Goal: Navigation & Orientation: Find specific page/section

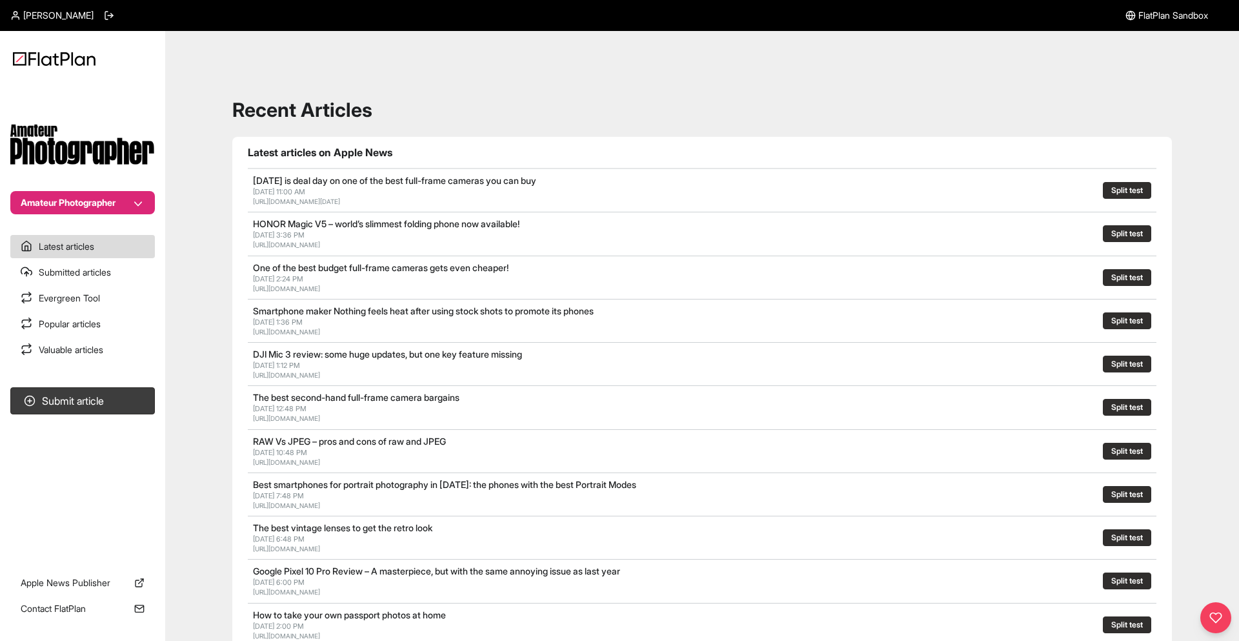
click at [112, 203] on button "Amateur Photographer" at bounding box center [82, 202] width 144 height 23
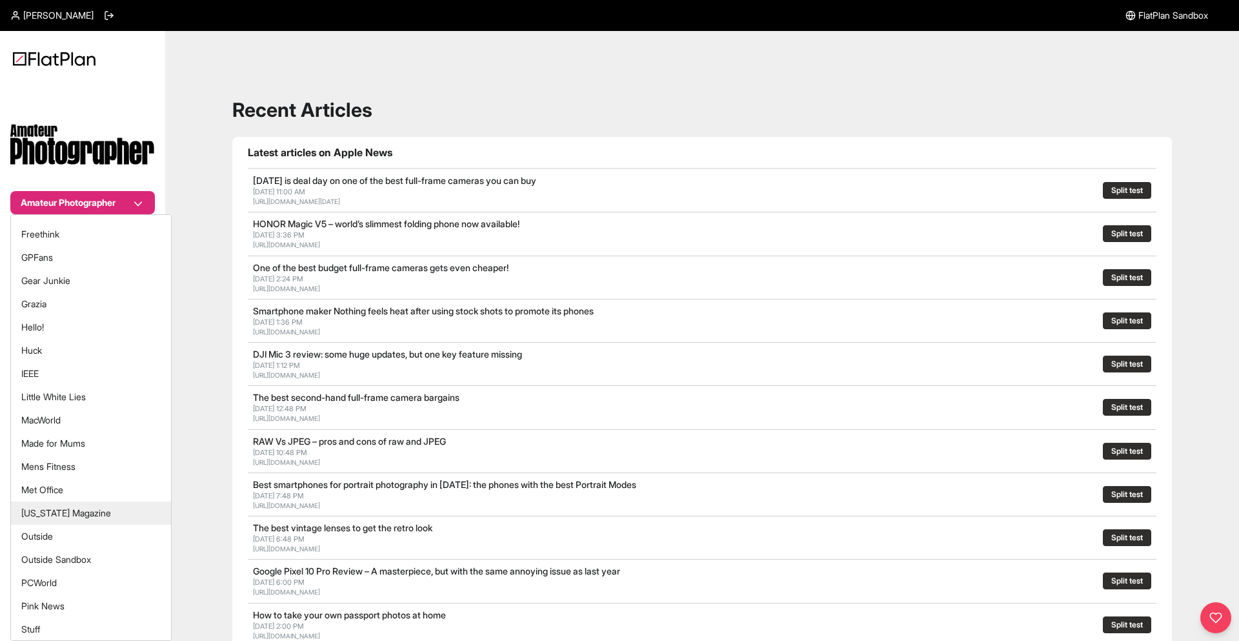
scroll to position [137, 0]
click at [81, 515] on button "[US_STATE] Magazine" at bounding box center [91, 507] width 160 height 23
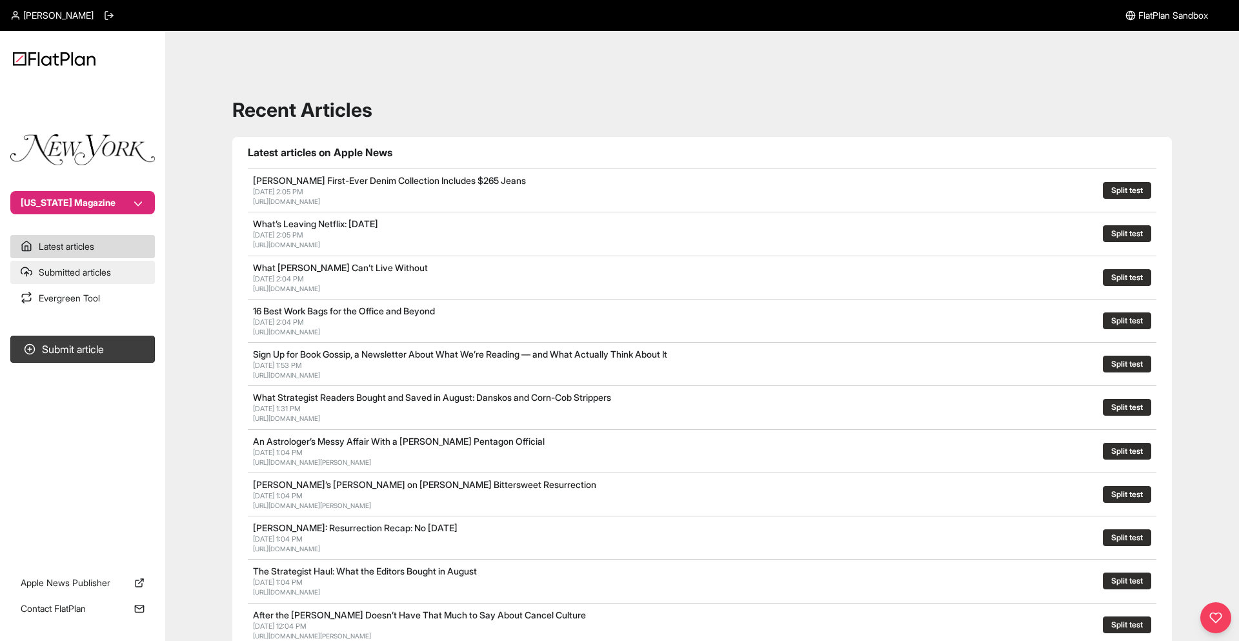
click at [138, 276] on link "Submitted articles" at bounding box center [82, 272] width 144 height 23
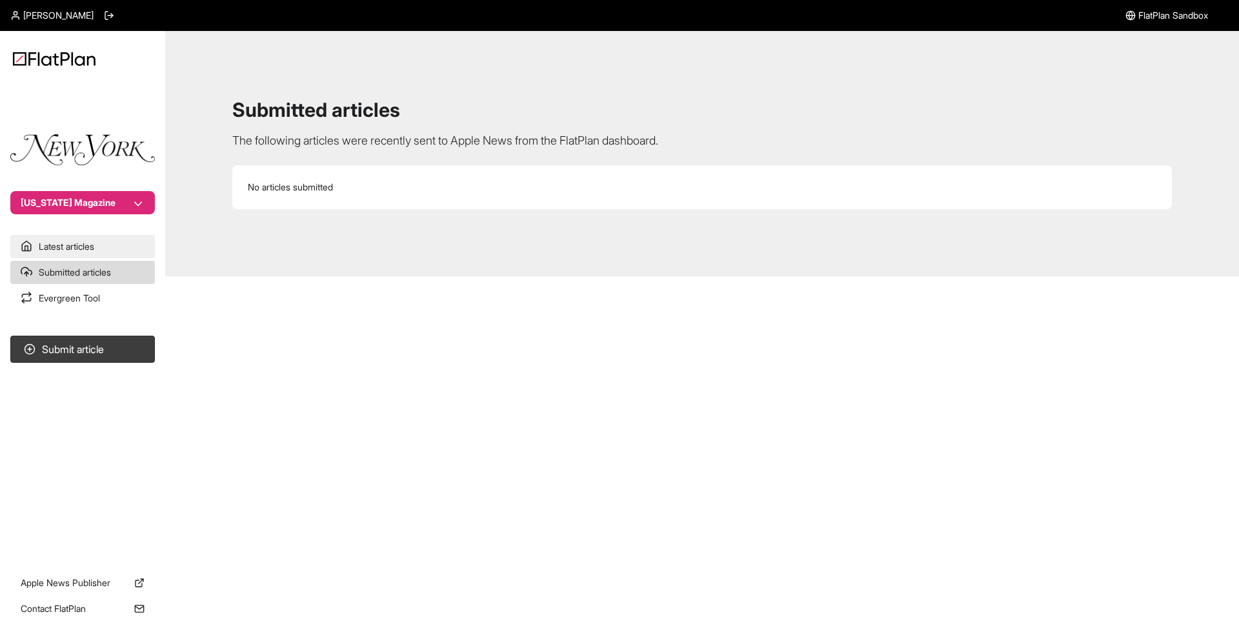
click at [110, 244] on link "Latest articles" at bounding box center [82, 246] width 144 height 23
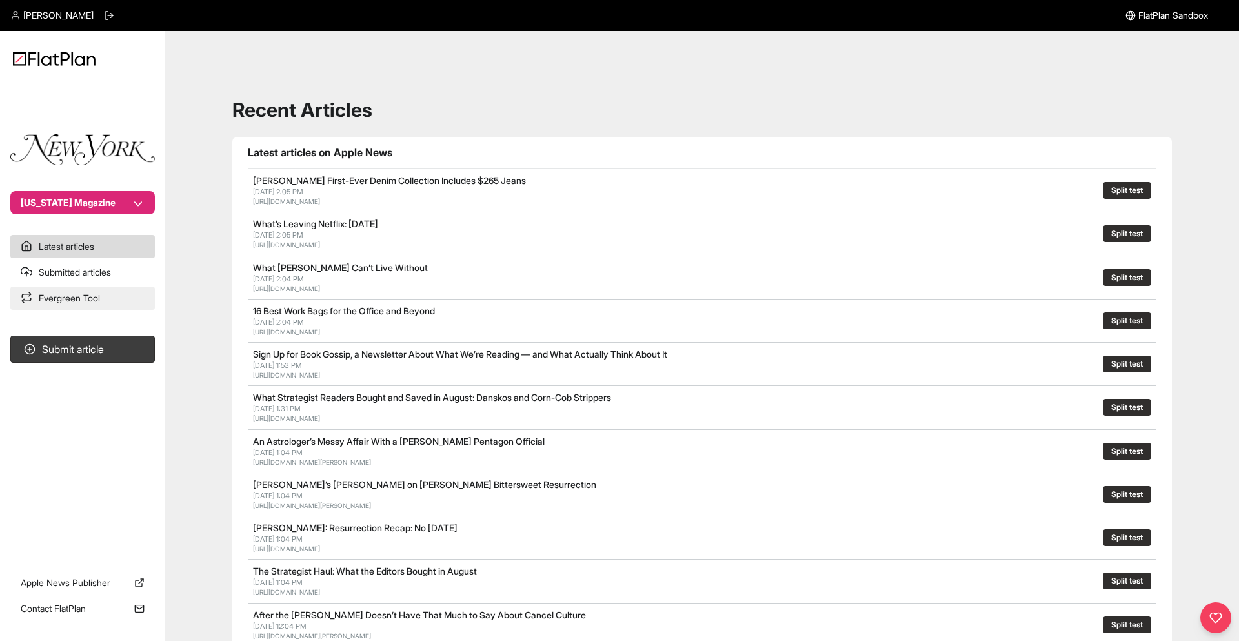
click at [111, 292] on link "Evergreen Tool" at bounding box center [82, 297] width 144 height 23
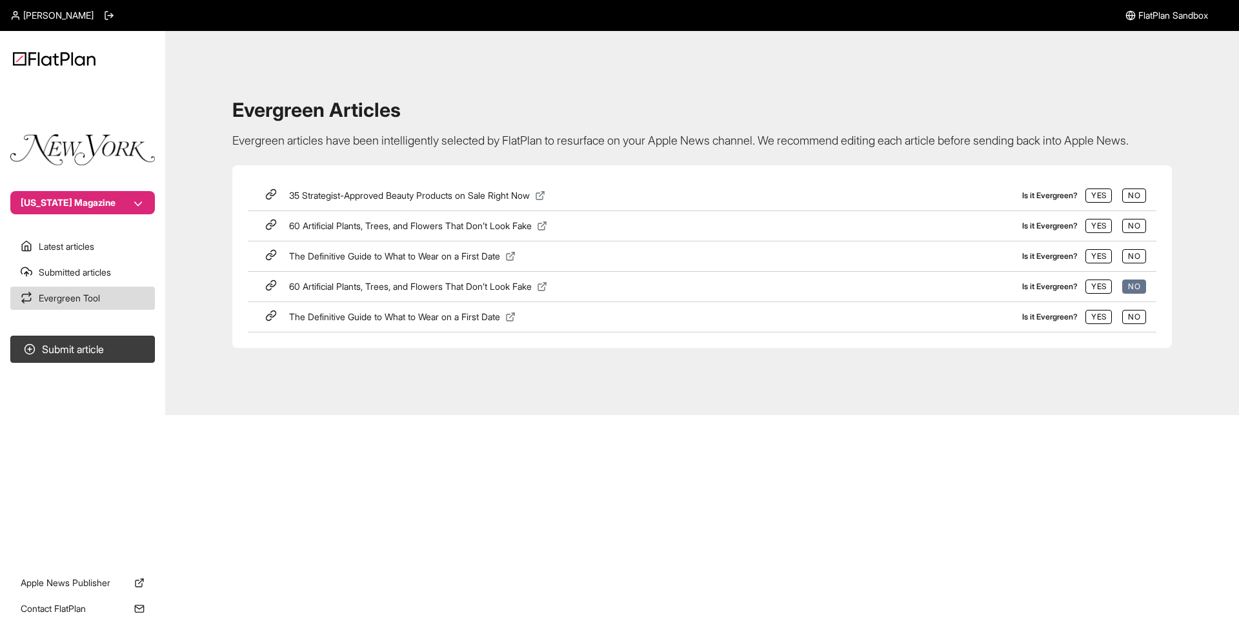
click at [1133, 293] on button "No" at bounding box center [1134, 286] width 24 height 14
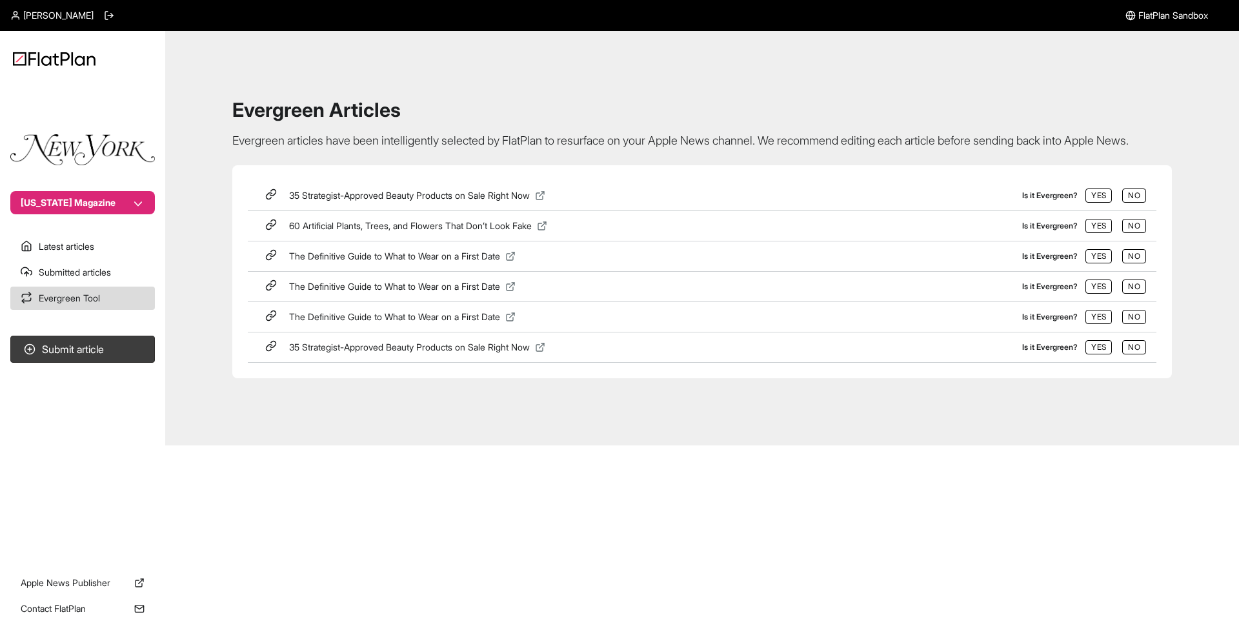
click at [515, 322] on icon at bounding box center [510, 317] width 10 height 10
click at [514, 287] on line at bounding box center [512, 285] width 5 height 5
